Goal: Communication & Community: Participate in discussion

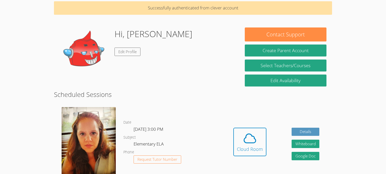
scroll to position [19, 0]
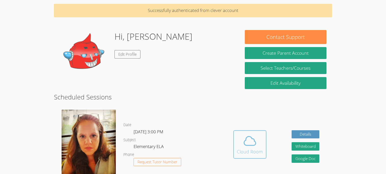
click at [249, 144] on icon at bounding box center [250, 141] width 14 height 14
click at [250, 146] on icon at bounding box center [250, 141] width 14 height 14
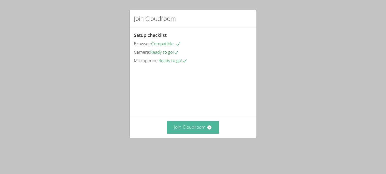
click at [205, 134] on button "Join Cloudroom" at bounding box center [193, 127] width 52 height 12
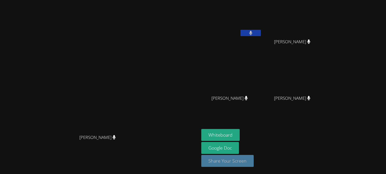
click at [254, 167] on button "Share Your Screen" at bounding box center [227, 161] width 52 height 12
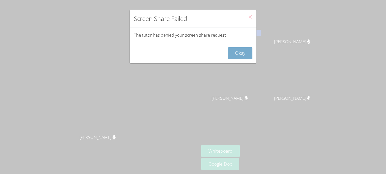
click at [239, 51] on button "Okay" at bounding box center [240, 53] width 24 height 12
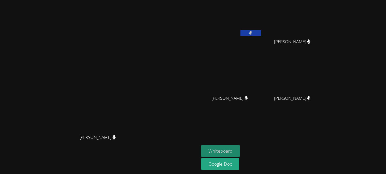
click at [240, 153] on button "Whiteboard" at bounding box center [220, 151] width 38 height 12
click at [261, 31] on button at bounding box center [251, 33] width 20 height 6
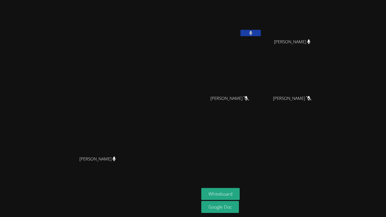
click at [261, 31] on button at bounding box center [251, 33] width 20 height 6
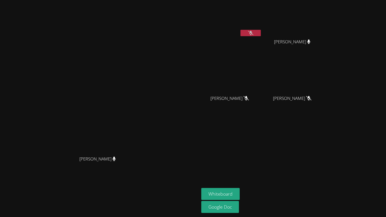
click at [261, 31] on button at bounding box center [251, 33] width 20 height 6
click at [261, 32] on button at bounding box center [251, 33] width 20 height 6
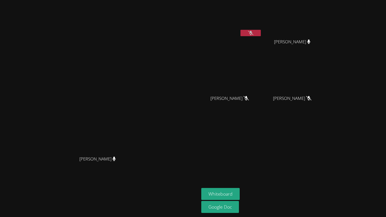
click at [261, 31] on button at bounding box center [251, 33] width 20 height 6
click at [261, 32] on button at bounding box center [251, 33] width 20 height 6
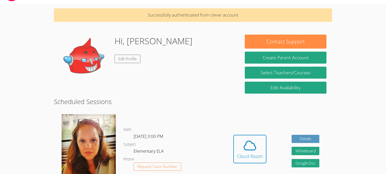
scroll to position [15, 0]
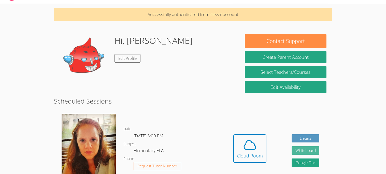
click at [314, 150] on button "Whiteboard" at bounding box center [306, 150] width 28 height 8
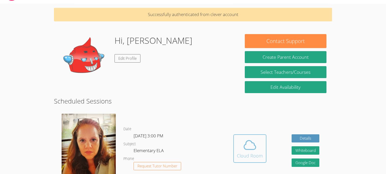
click at [253, 140] on icon at bounding box center [250, 145] width 14 height 14
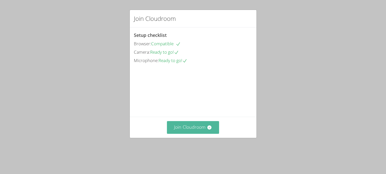
click at [209, 130] on icon at bounding box center [210, 128] width 4 height 4
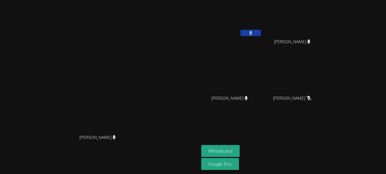
click at [261, 31] on button at bounding box center [251, 33] width 20 height 6
click at [254, 31] on icon at bounding box center [250, 33] width 5 height 4
click at [261, 31] on button at bounding box center [251, 33] width 20 height 6
click at [254, 31] on icon at bounding box center [250, 33] width 5 height 4
click at [261, 31] on button at bounding box center [251, 33] width 20 height 6
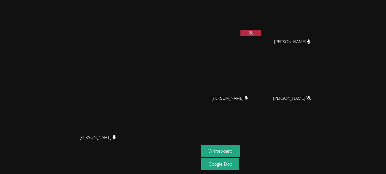
click at [254, 31] on icon at bounding box center [250, 33] width 5 height 4
click at [261, 31] on button at bounding box center [251, 33] width 20 height 6
click at [253, 31] on icon at bounding box center [250, 33] width 3 height 4
click at [261, 31] on button at bounding box center [251, 33] width 20 height 6
click at [254, 31] on icon at bounding box center [250, 33] width 5 height 4
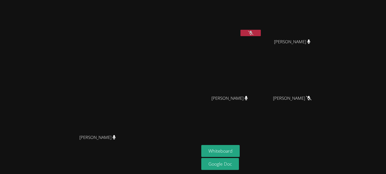
click at [261, 31] on button at bounding box center [251, 33] width 20 height 6
click at [254, 31] on icon at bounding box center [250, 33] width 5 height 4
click at [261, 31] on button at bounding box center [251, 33] width 20 height 6
click at [254, 31] on icon at bounding box center [250, 33] width 5 height 4
click at [261, 31] on button at bounding box center [251, 33] width 20 height 6
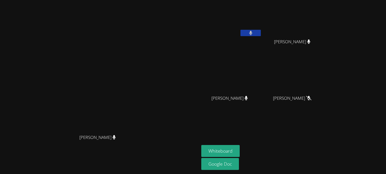
click at [253, 31] on icon at bounding box center [250, 33] width 3 height 4
click at [261, 31] on button at bounding box center [251, 33] width 20 height 6
click at [254, 31] on icon at bounding box center [250, 33] width 5 height 4
click at [261, 31] on button at bounding box center [251, 33] width 20 height 6
click at [254, 31] on icon at bounding box center [250, 33] width 5 height 4
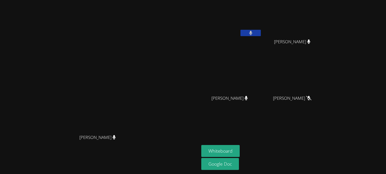
click at [261, 31] on button at bounding box center [251, 33] width 20 height 6
click at [253, 31] on icon at bounding box center [250, 33] width 3 height 4
click at [261, 31] on button at bounding box center [251, 33] width 20 height 6
click at [254, 31] on icon at bounding box center [250, 33] width 5 height 4
click at [261, 31] on button at bounding box center [251, 33] width 20 height 6
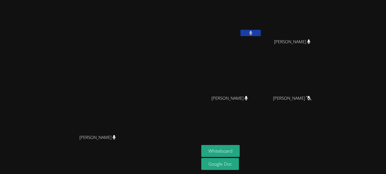
click at [253, 31] on icon at bounding box center [250, 33] width 3 height 4
click at [261, 31] on button at bounding box center [251, 33] width 20 height 6
click at [254, 31] on icon at bounding box center [250, 33] width 5 height 4
click at [261, 31] on button at bounding box center [251, 33] width 20 height 6
click at [253, 31] on icon at bounding box center [250, 33] width 3 height 4
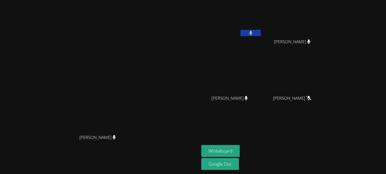
click at [261, 32] on button at bounding box center [251, 33] width 20 height 6
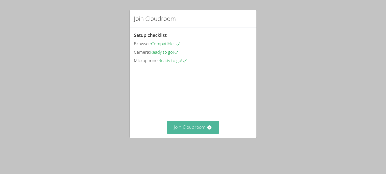
click at [189, 134] on button "Join Cloudroom" at bounding box center [193, 127] width 52 height 12
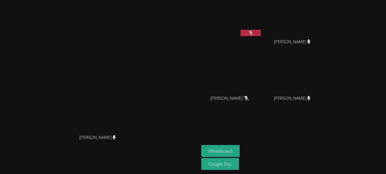
click at [261, 36] on div at bounding box center [251, 34] width 20 height 8
click at [254, 35] on icon at bounding box center [250, 33] width 5 height 4
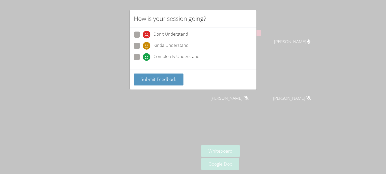
click at [143, 61] on span at bounding box center [143, 61] width 0 height 0
click at [143, 54] on input "Completely Understand" at bounding box center [145, 56] width 4 height 4
radio input "true"
click at [143, 74] on button "Submit Feedback" at bounding box center [159, 80] width 50 height 12
